Goal: Find specific page/section: Find specific page/section

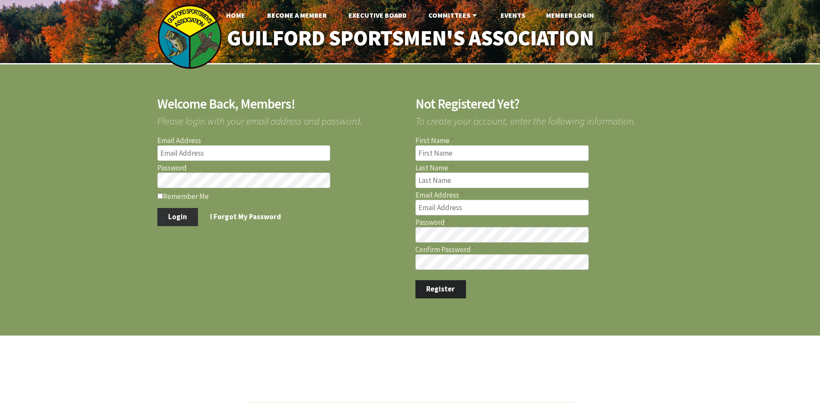
type input "vinnymucci@sbcglobal.net"
click at [177, 213] on button "Login" at bounding box center [177, 217] width 41 height 18
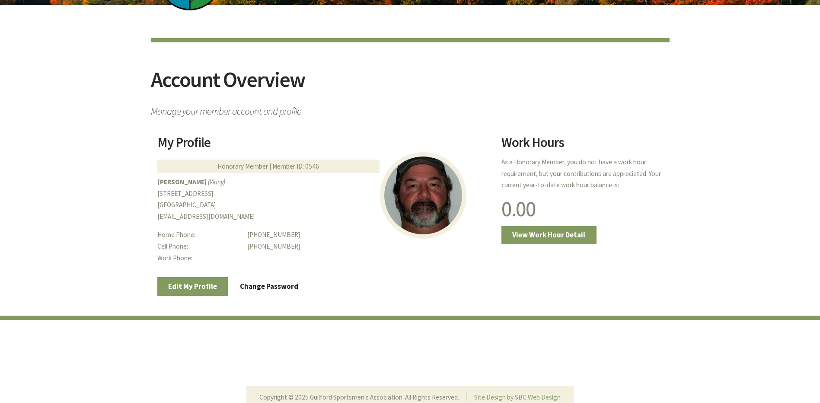
scroll to position [11, 0]
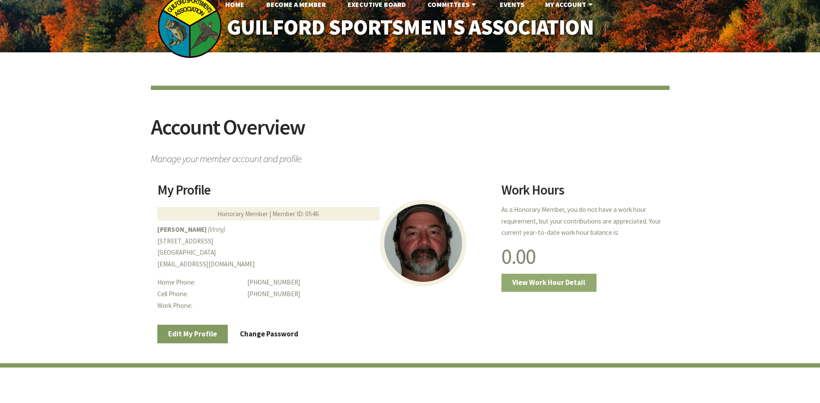
click at [540, 279] on link "View Work Hour Detail" at bounding box center [548, 283] width 95 height 18
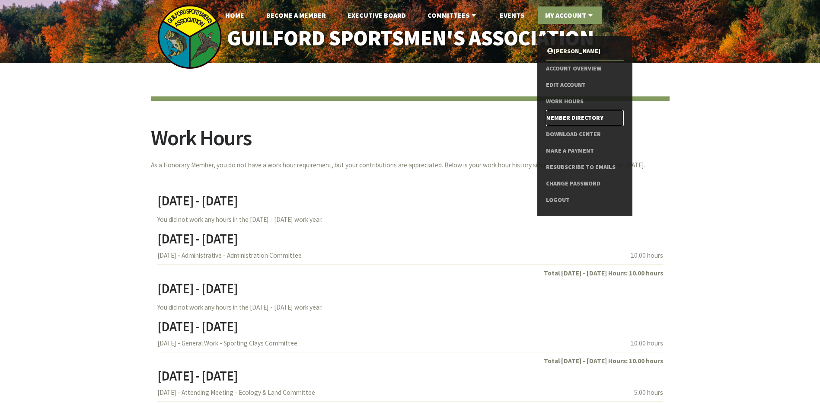
click at [576, 116] on link "Member Directory" at bounding box center [584, 118] width 77 height 16
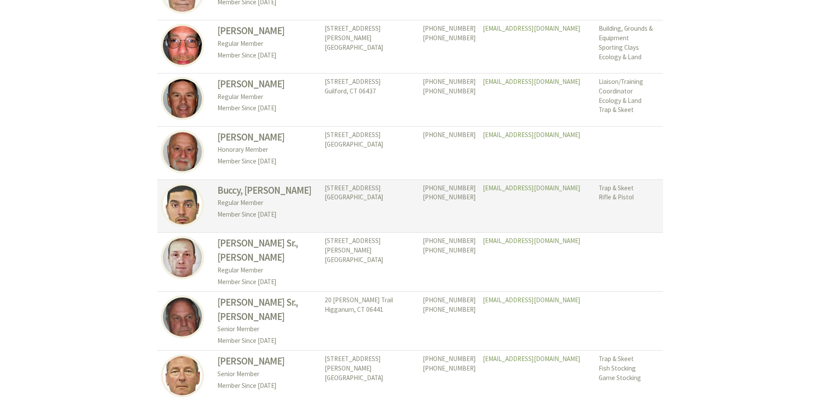
scroll to position [3965, 0]
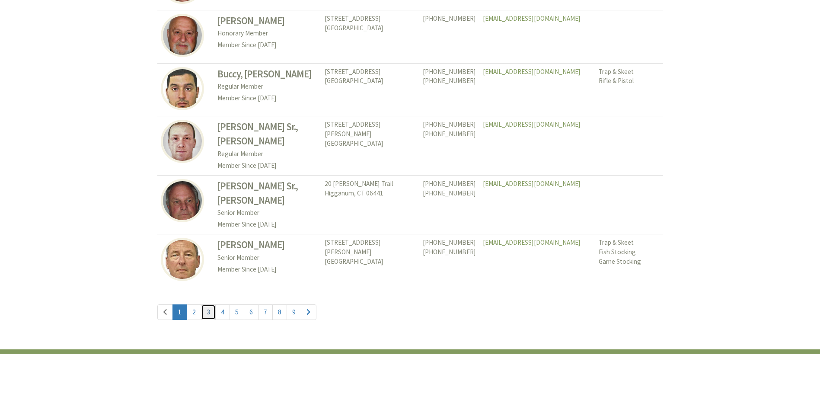
click at [205, 304] on link "3" at bounding box center [208, 312] width 15 height 16
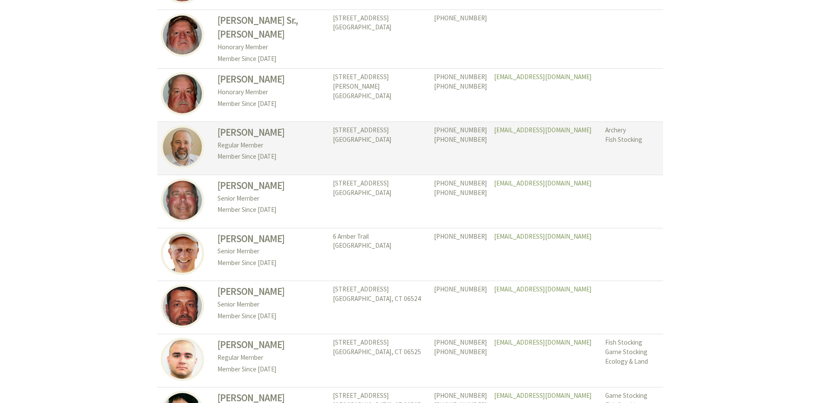
scroll to position [1037, 0]
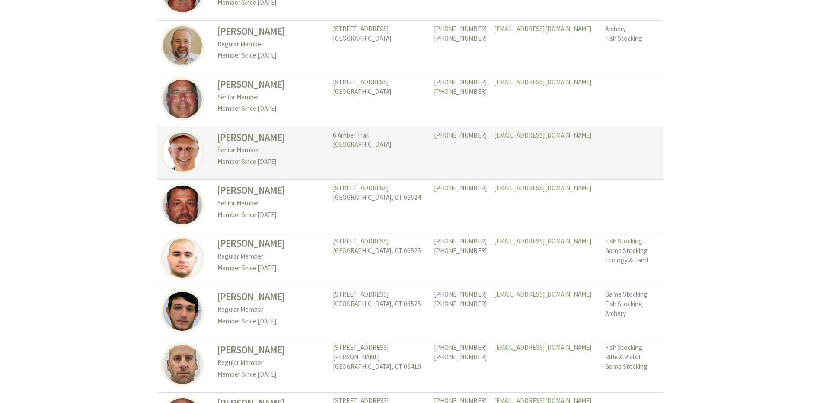
click at [255, 130] on h3 "[PERSON_NAME]" at bounding box center [271, 137] width 108 height 14
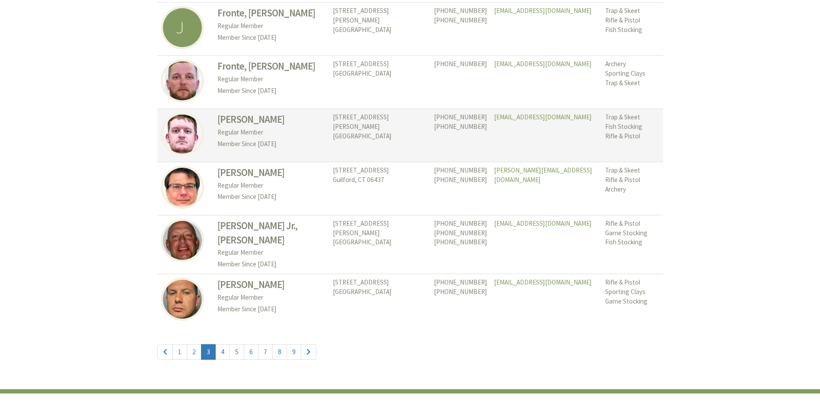
scroll to position [3965, 0]
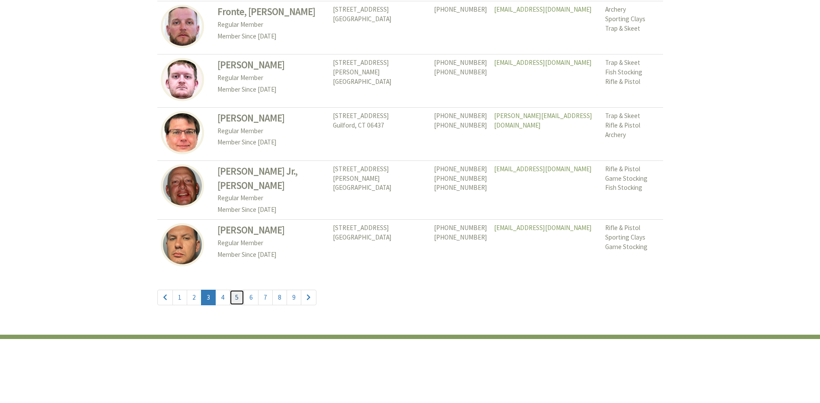
click at [239, 290] on link "5" at bounding box center [236, 298] width 15 height 16
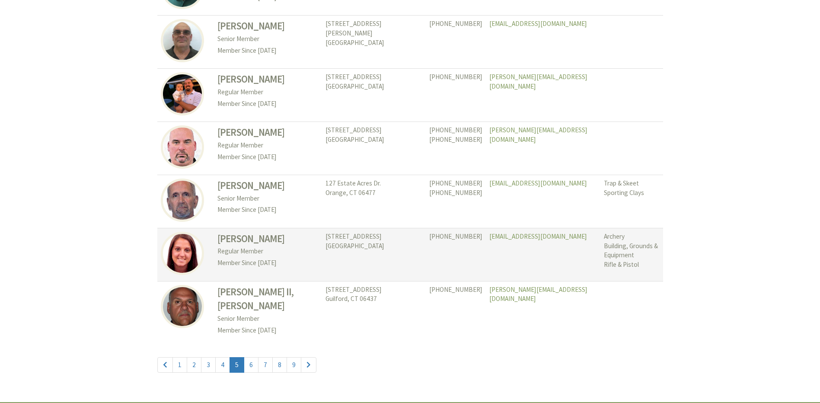
scroll to position [3965, 0]
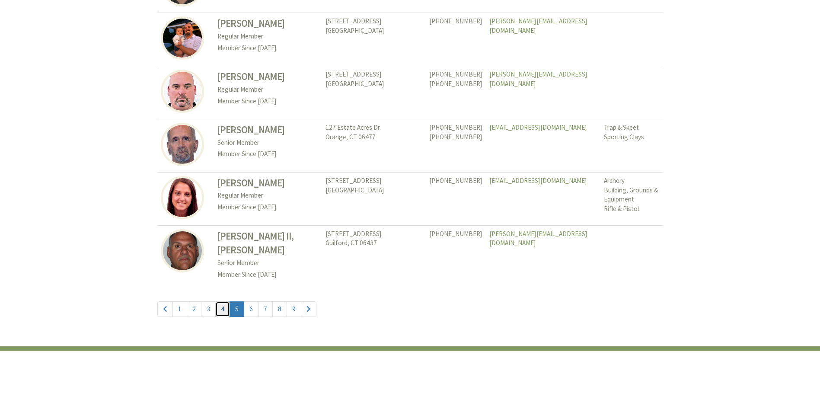
click at [221, 301] on link "4" at bounding box center [222, 309] width 15 height 16
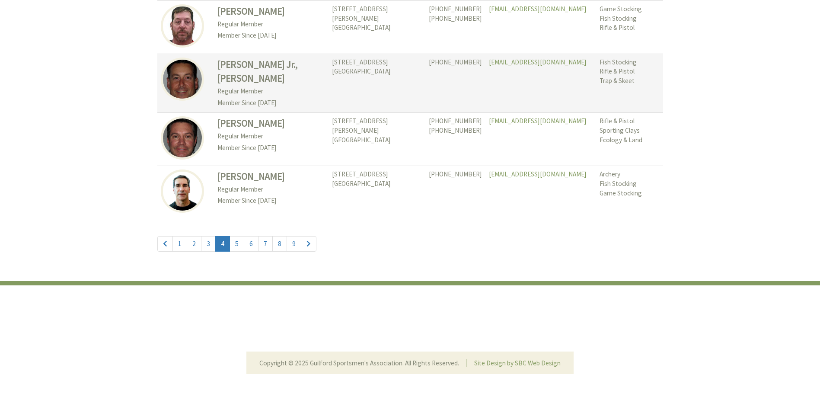
scroll to position [3997, 0]
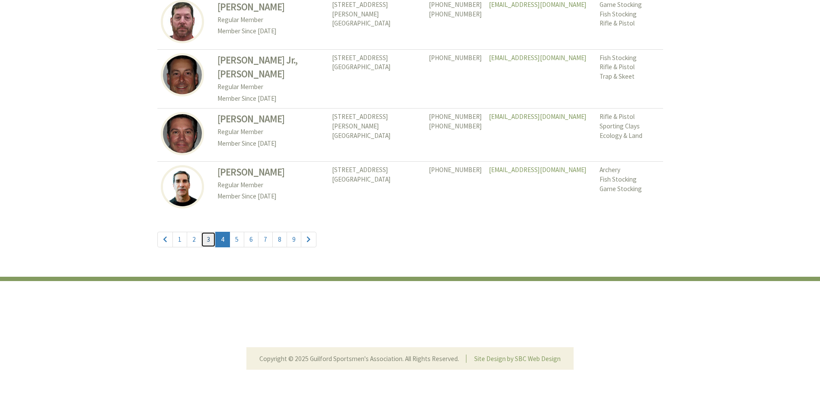
click at [212, 243] on link "3" at bounding box center [208, 240] width 15 height 16
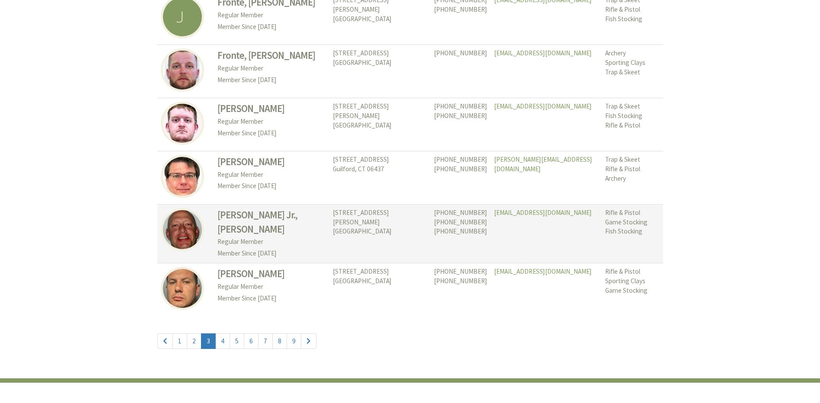
scroll to position [3965, 0]
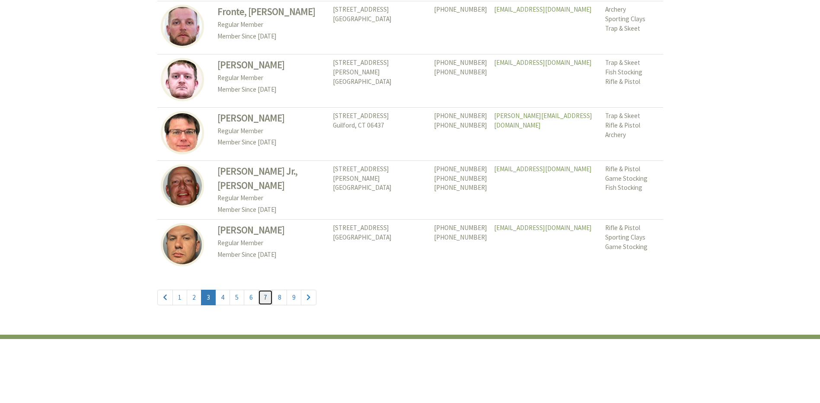
click at [262, 290] on link "7" at bounding box center [265, 298] width 15 height 16
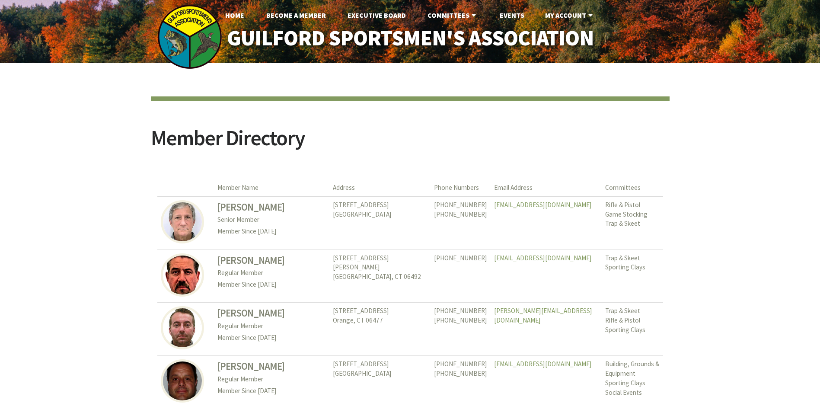
scroll to position [3965, 0]
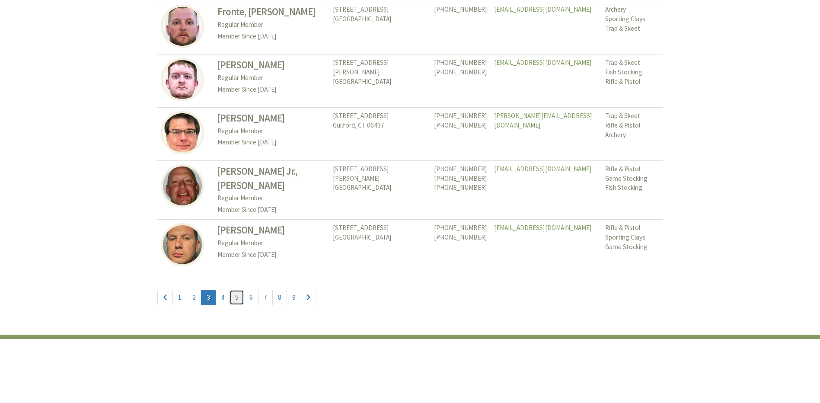
click at [234, 290] on link "5" at bounding box center [236, 298] width 15 height 16
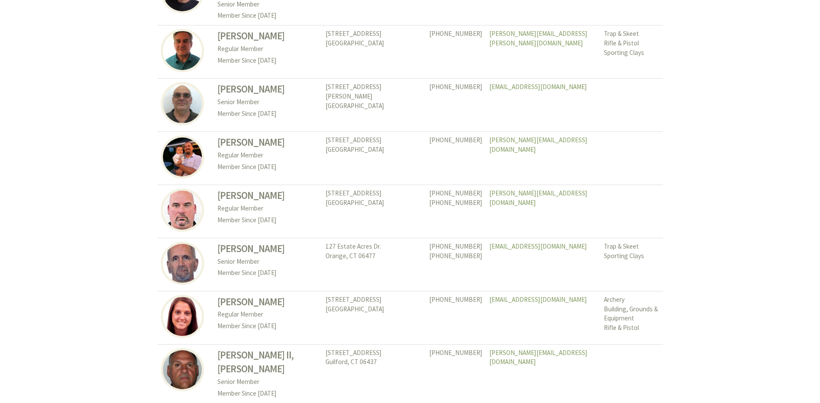
scroll to position [3965, 0]
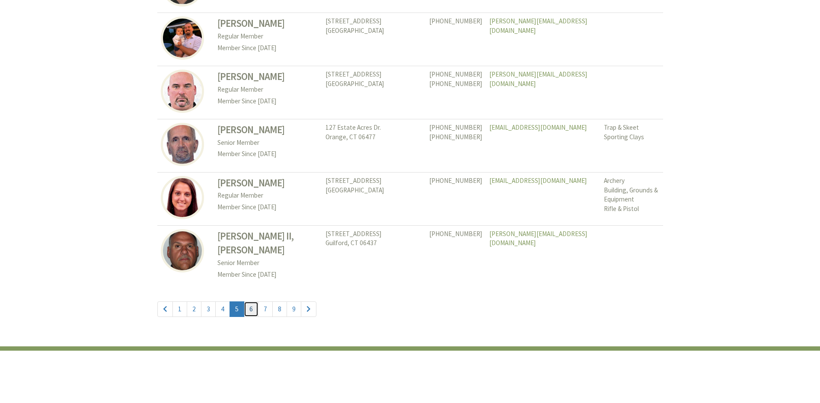
click at [249, 301] on link "6" at bounding box center [251, 309] width 15 height 16
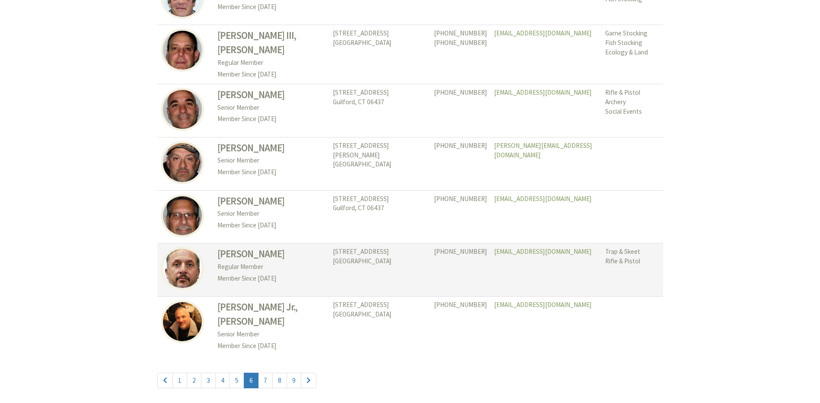
scroll to position [3932, 0]
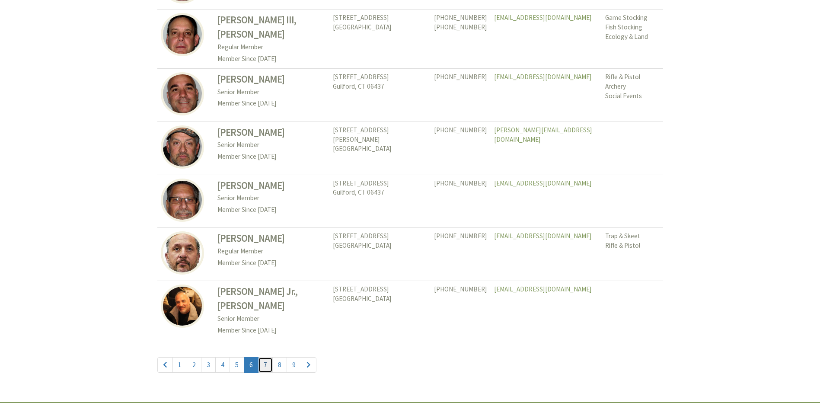
click at [269, 357] on link "7" at bounding box center [265, 365] width 15 height 16
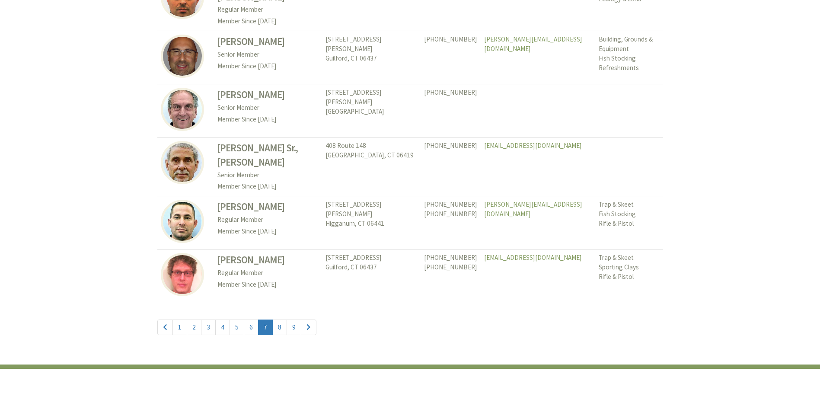
scroll to position [3980, 0]
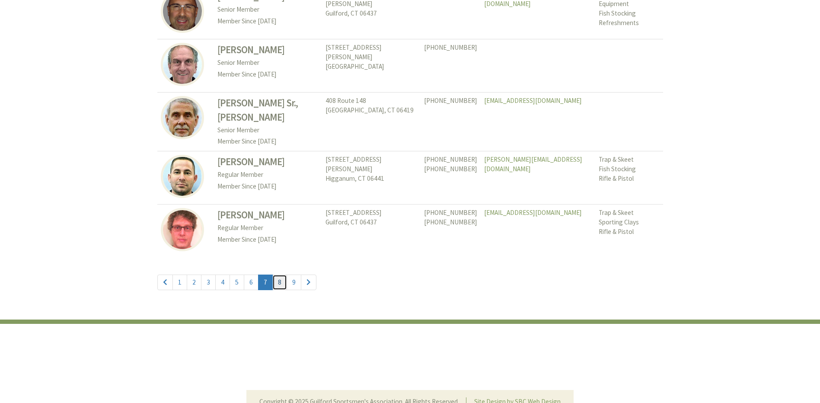
click at [275, 274] on link "8" at bounding box center [279, 282] width 15 height 16
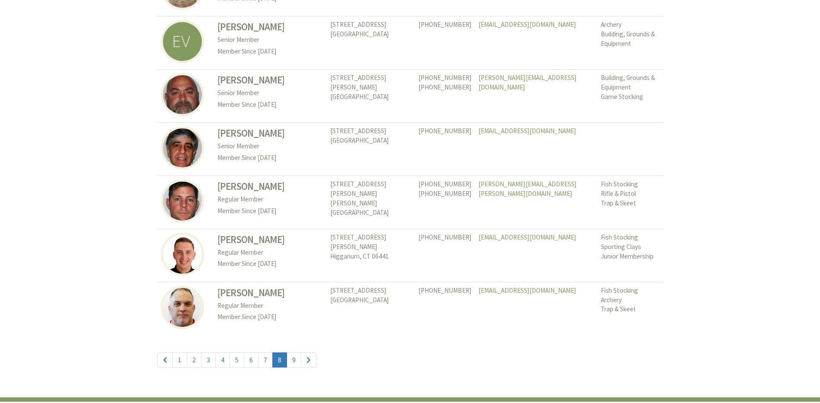
scroll to position [3932, 0]
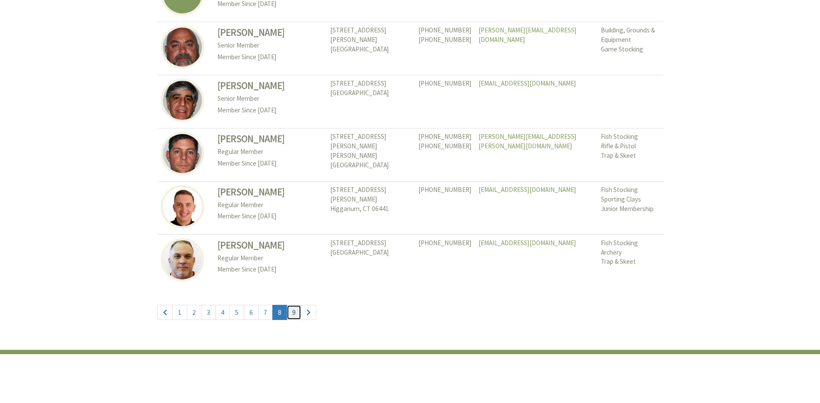
click at [295, 305] on link "9" at bounding box center [293, 313] width 15 height 16
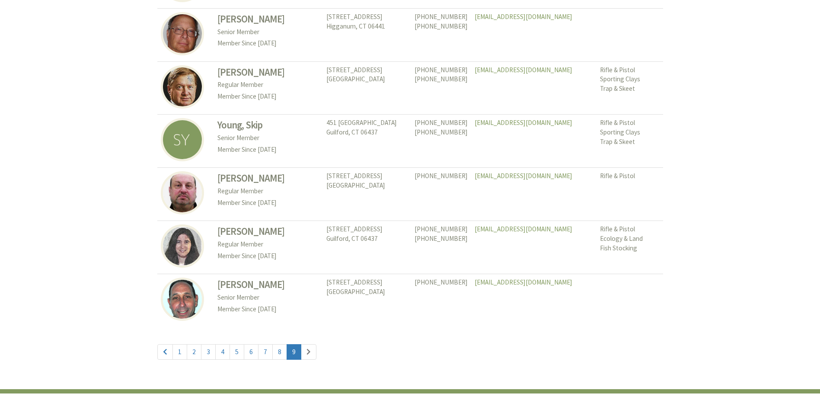
scroll to position [1167, 0]
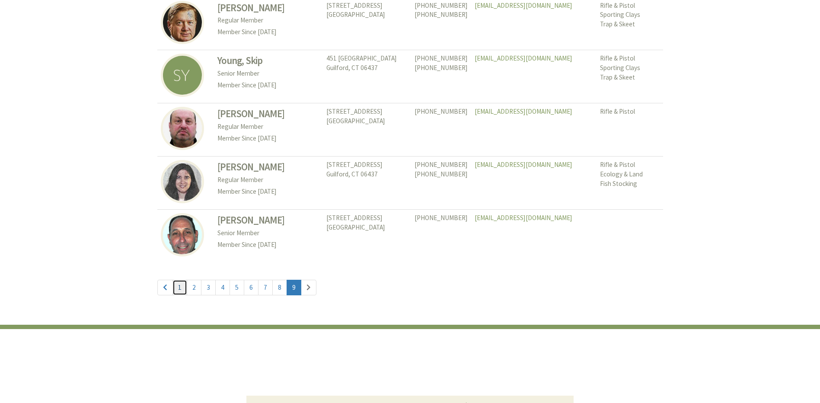
click at [181, 280] on link "1" at bounding box center [179, 288] width 15 height 16
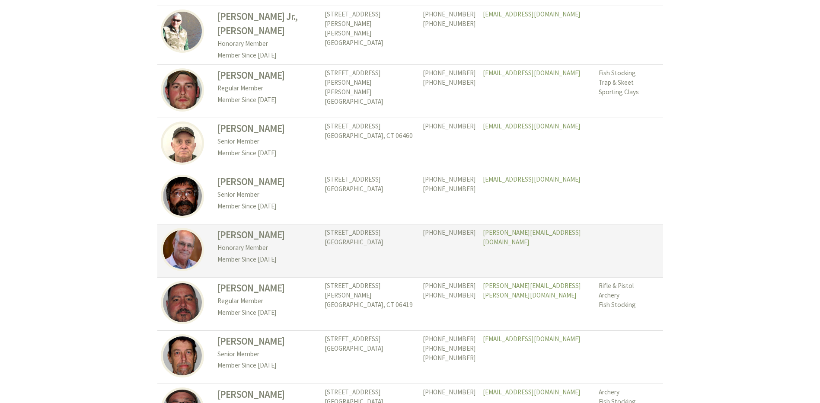
scroll to position [1383, 0]
